Goal: Task Accomplishment & Management: Manage account settings

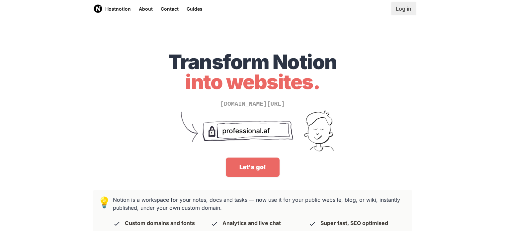
click at [407, 14] on link "Log in" at bounding box center [403, 8] width 25 height 13
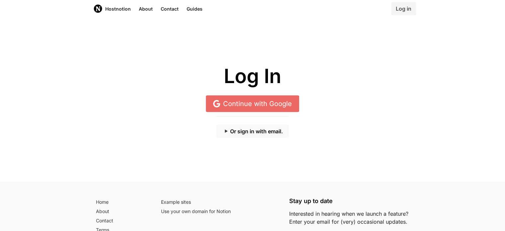
click at [261, 131] on button "Or sign in with email." at bounding box center [252, 130] width 73 height 13
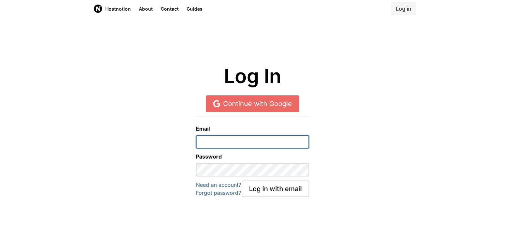
click at [247, 146] on input "email" at bounding box center [252, 141] width 113 height 13
type input "[EMAIL_ADDRESS][DOMAIN_NAME]"
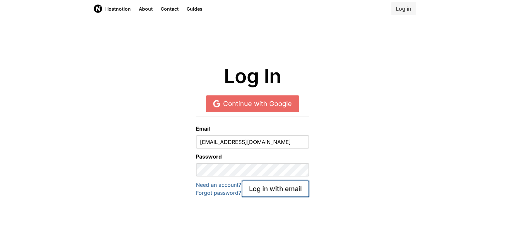
click at [281, 191] on button "Log in with email" at bounding box center [275, 188] width 67 height 17
click at [273, 191] on div "Log in with email" at bounding box center [275, 188] width 67 height 17
